Goal: Transaction & Acquisition: Purchase product/service

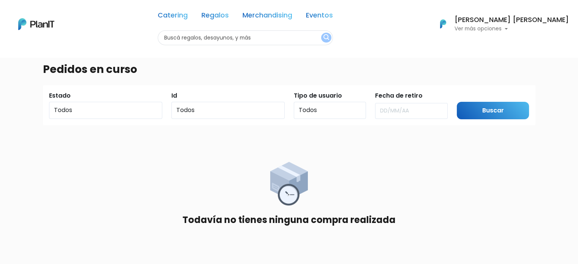
click at [275, 40] on input "text" at bounding box center [245, 37] width 175 height 15
type input "funda"
click at [321, 33] on button "submit" at bounding box center [326, 38] width 10 height 10
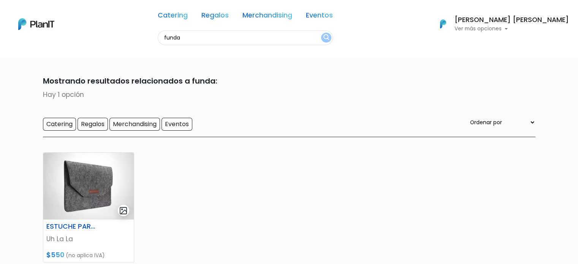
click at [194, 41] on input "funda" at bounding box center [245, 37] width 175 height 15
type input "billetera"
click at [321, 33] on button "submit" at bounding box center [326, 38] width 10 height 10
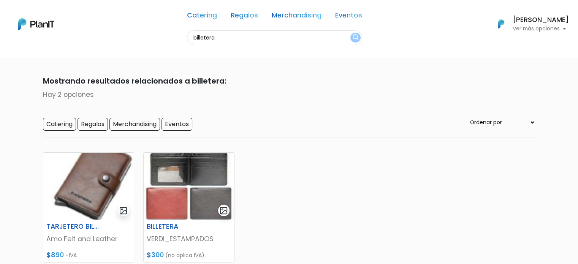
click at [211, 41] on input "billetera" at bounding box center [274, 37] width 175 height 15
type input "billetera tarjetero"
click at [351, 33] on button "submit" at bounding box center [356, 38] width 10 height 10
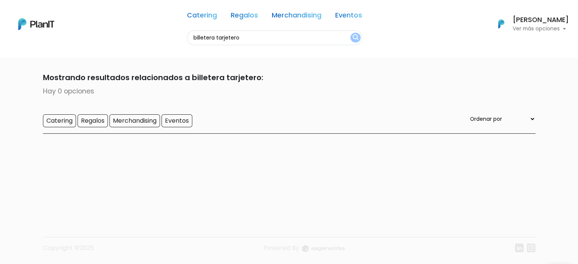
click at [513, 26] on p "Ver más opciones" at bounding box center [541, 28] width 56 height 5
click at [516, 92] on link "Editar Información" at bounding box center [535, 94] width 68 height 15
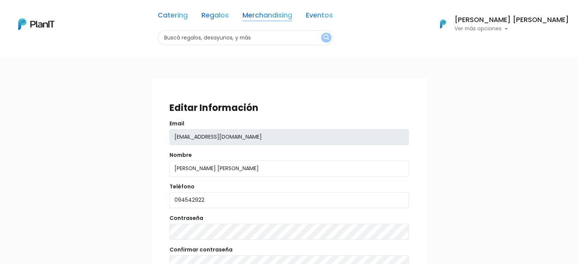
click at [268, 12] on link "Merchandising" at bounding box center [268, 16] width 50 height 9
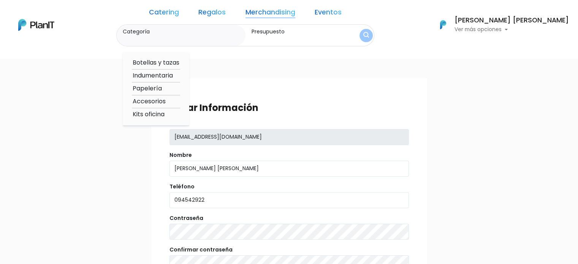
click at [180, 101] on option "Accesorios" at bounding box center [156, 102] width 48 height 10
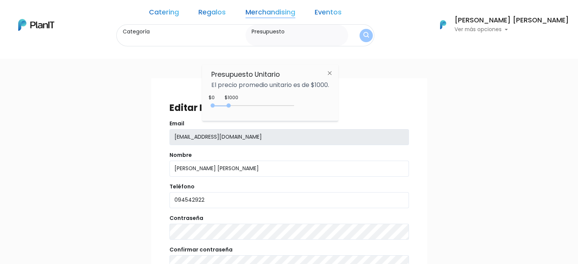
type input "Accesorios"
drag, startPoint x: 228, startPoint y: 105, endPoint x: 262, endPoint y: 109, distance: 33.4
click at [262, 109] on div "0 : 2950 0 2950" at bounding box center [254, 107] width 80 height 8
type input "$950 - $2950"
drag, startPoint x: 213, startPoint y: 105, endPoint x: 230, endPoint y: 109, distance: 17.3
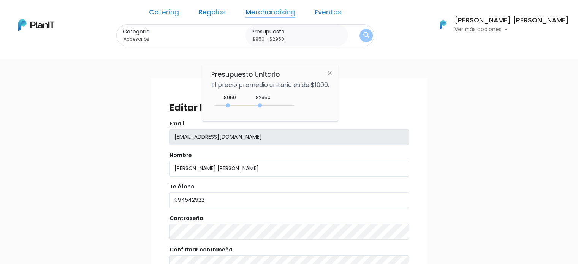
click at [230, 109] on div "950 : 2950 950 2950" at bounding box center [254, 107] width 80 height 8
click at [372, 38] on button "submit" at bounding box center [366, 35] width 13 height 13
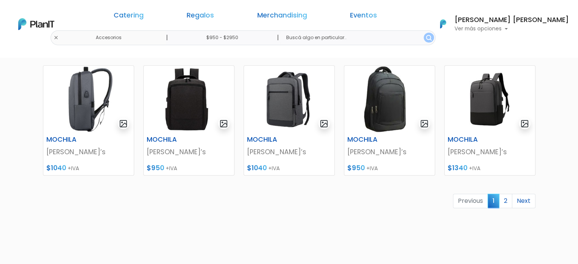
scroll to position [347, 0]
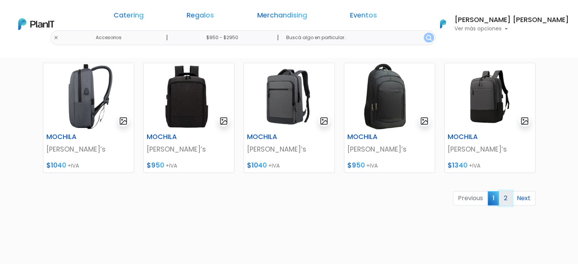
click at [508, 201] on link "2" at bounding box center [505, 198] width 13 height 14
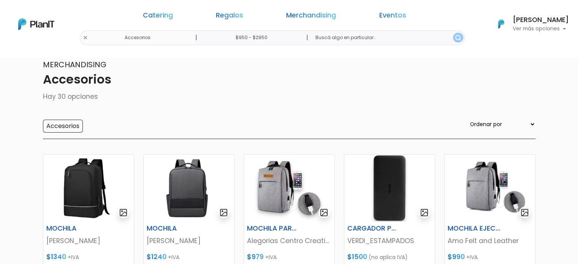
scroll to position [14, 0]
